Goal: Task Accomplishment & Management: Use online tool/utility

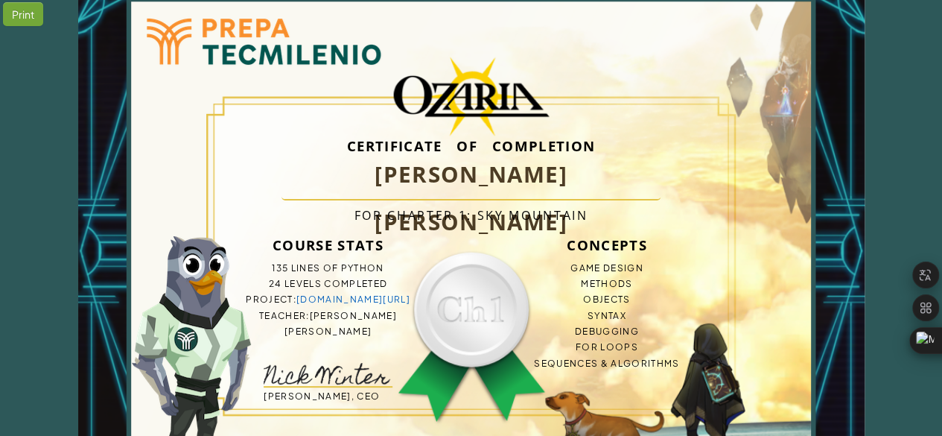
scroll to position [74, 0]
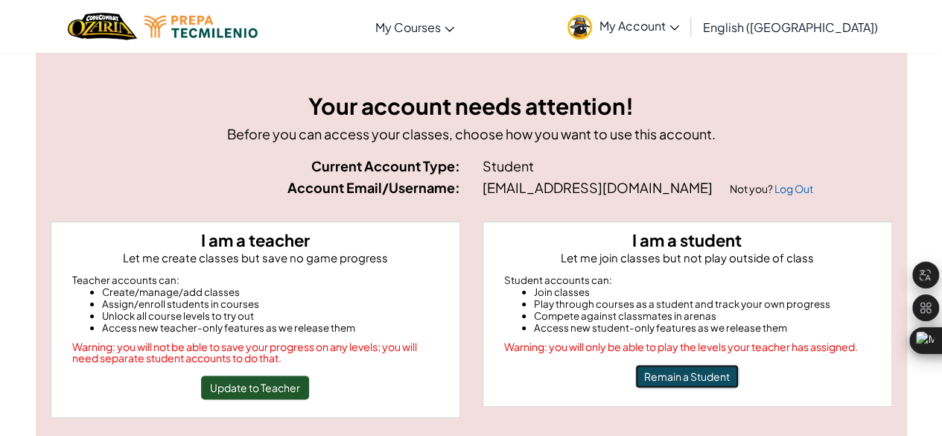
click at [657, 370] on button "Remain a Student" at bounding box center [687, 376] width 104 height 24
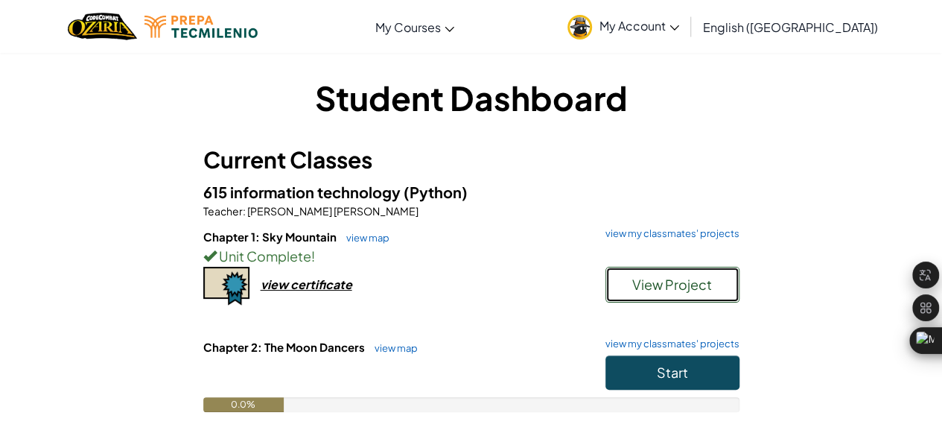
click at [681, 294] on button "View Project" at bounding box center [672, 285] width 134 height 36
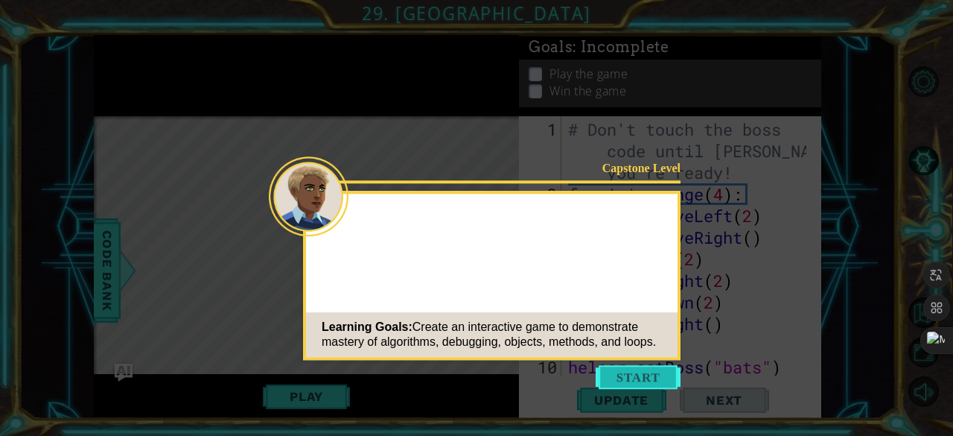
click at [633, 369] on button "Start" at bounding box center [638, 377] width 85 height 24
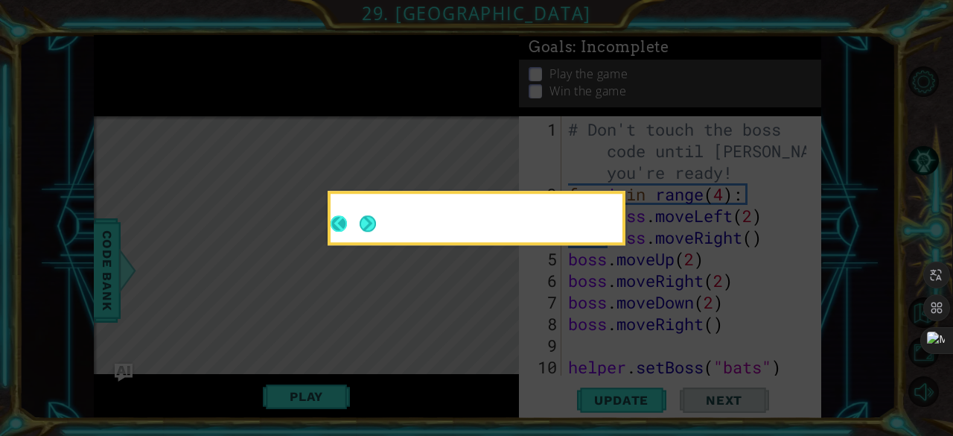
click at [342, 223] on button "Back" at bounding box center [345, 223] width 29 height 16
click at [359, 223] on div at bounding box center [477, 221] width 292 height 42
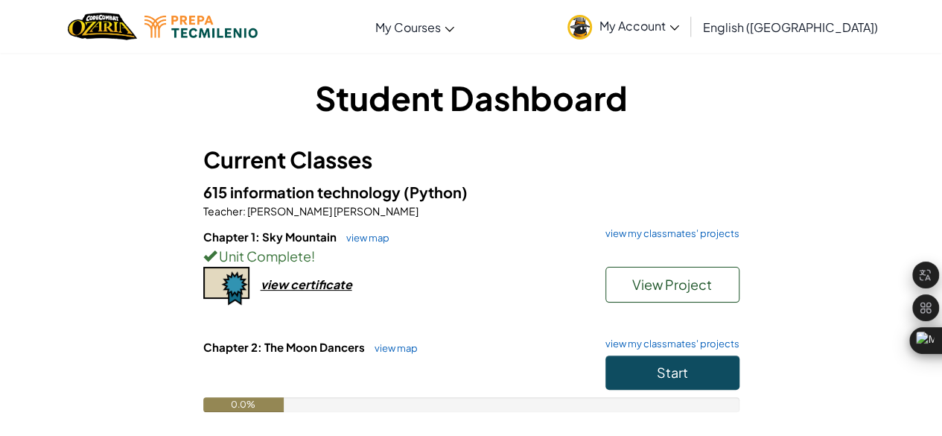
scroll to position [74, 0]
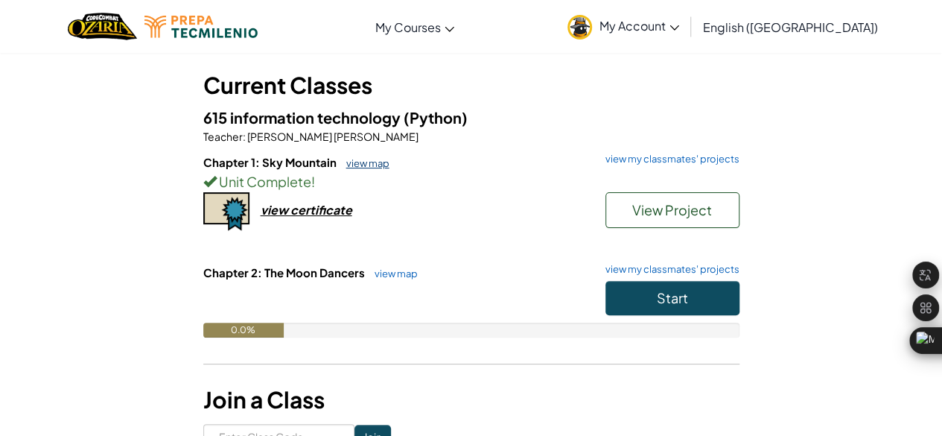
click at [361, 164] on link "view map" at bounding box center [364, 163] width 51 height 12
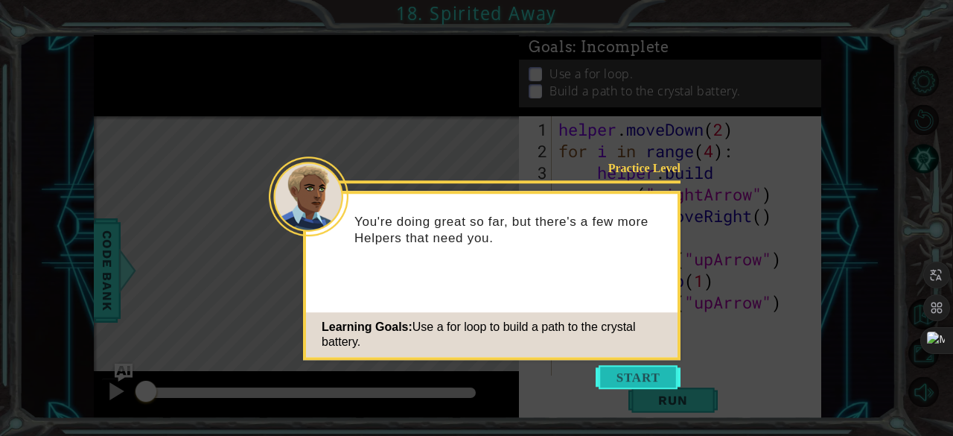
click at [635, 363] on icon at bounding box center [476, 218] width 953 height 436
click at [640, 376] on button "Start" at bounding box center [638, 377] width 85 height 24
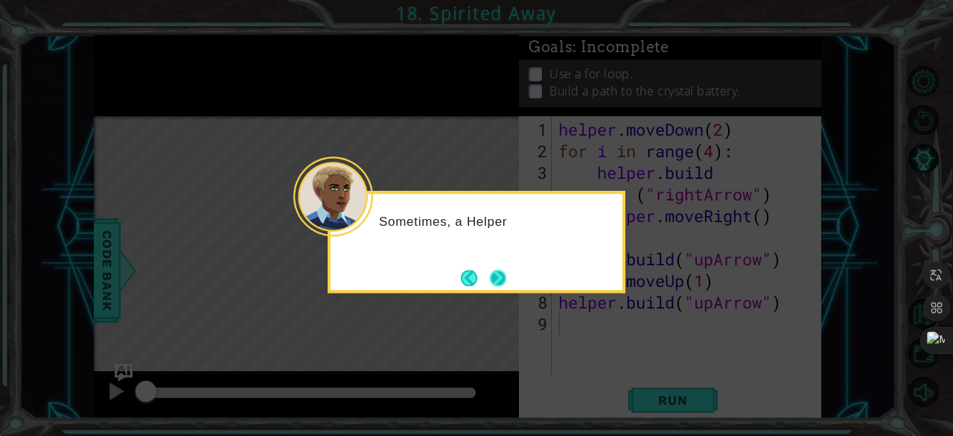
click at [502, 284] on button "Next" at bounding box center [498, 278] width 16 height 16
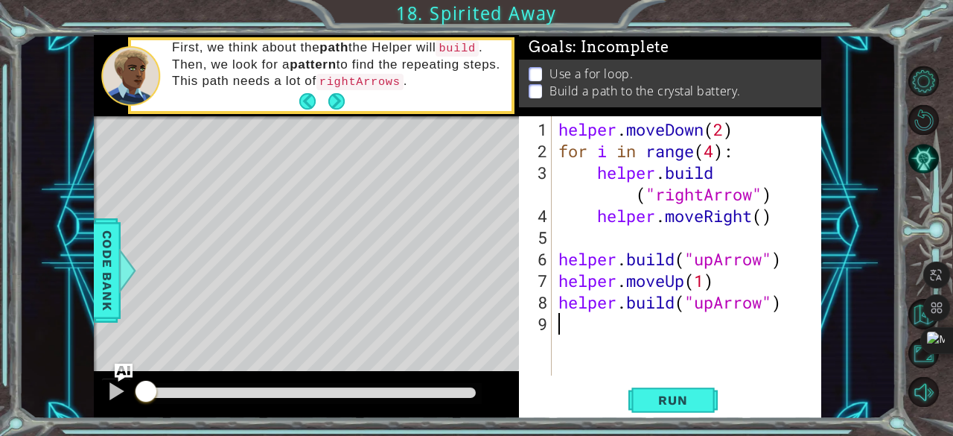
click at [536, 70] on p at bounding box center [535, 74] width 13 height 14
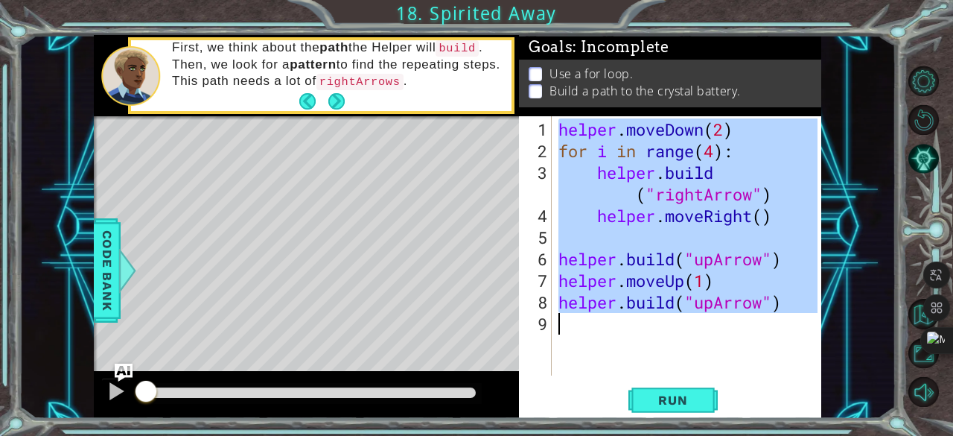
drag, startPoint x: 560, startPoint y: 127, endPoint x: 767, endPoint y: 323, distance: 285.0
click at [767, 323] on div "helper . moveDown ( 2 ) for i in range ( 4 ) : helper . build ( "rightArrow" ) …" at bounding box center [691, 269] width 270 height 302
type textarea "helper.build("upArrow")"
click at [767, 322] on div "helper . moveDown ( 2 ) for i in range ( 4 ) : helper . build ( "rightArrow" ) …" at bounding box center [687, 245] width 262 height 259
